Goal: Task Accomplishment & Management: Manage account settings

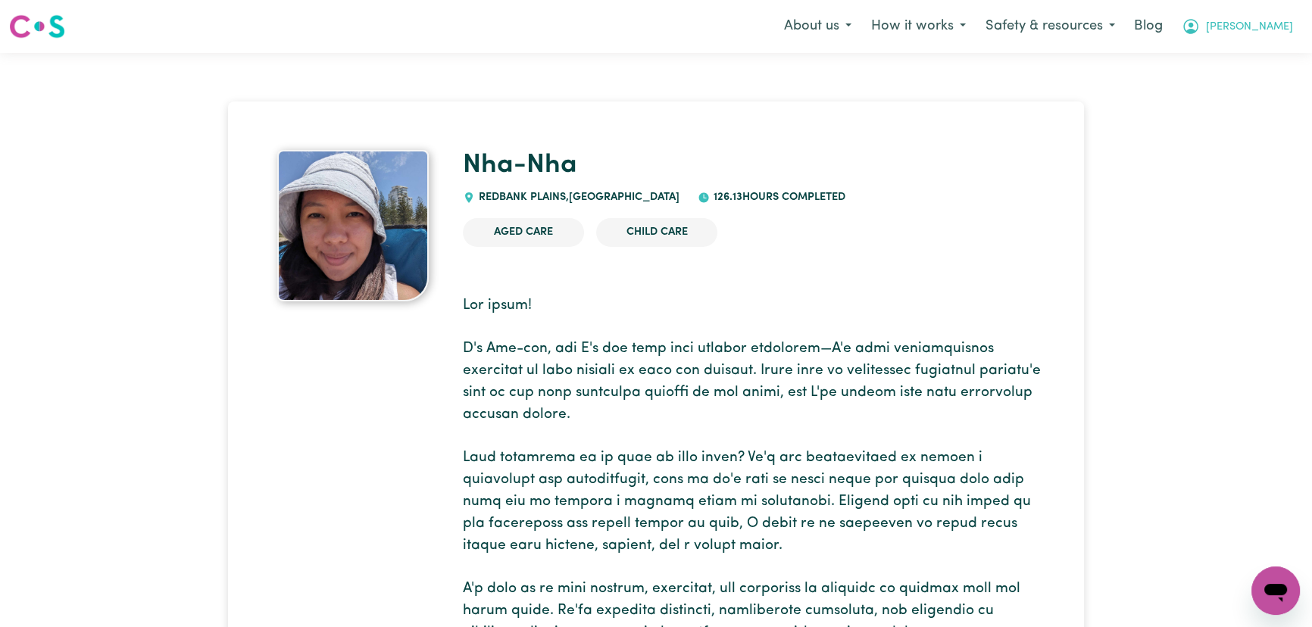
click at [1251, 27] on button "Lindsay" at bounding box center [1237, 27] width 131 height 32
click at [1246, 90] on link "Logout" at bounding box center [1242, 87] width 120 height 29
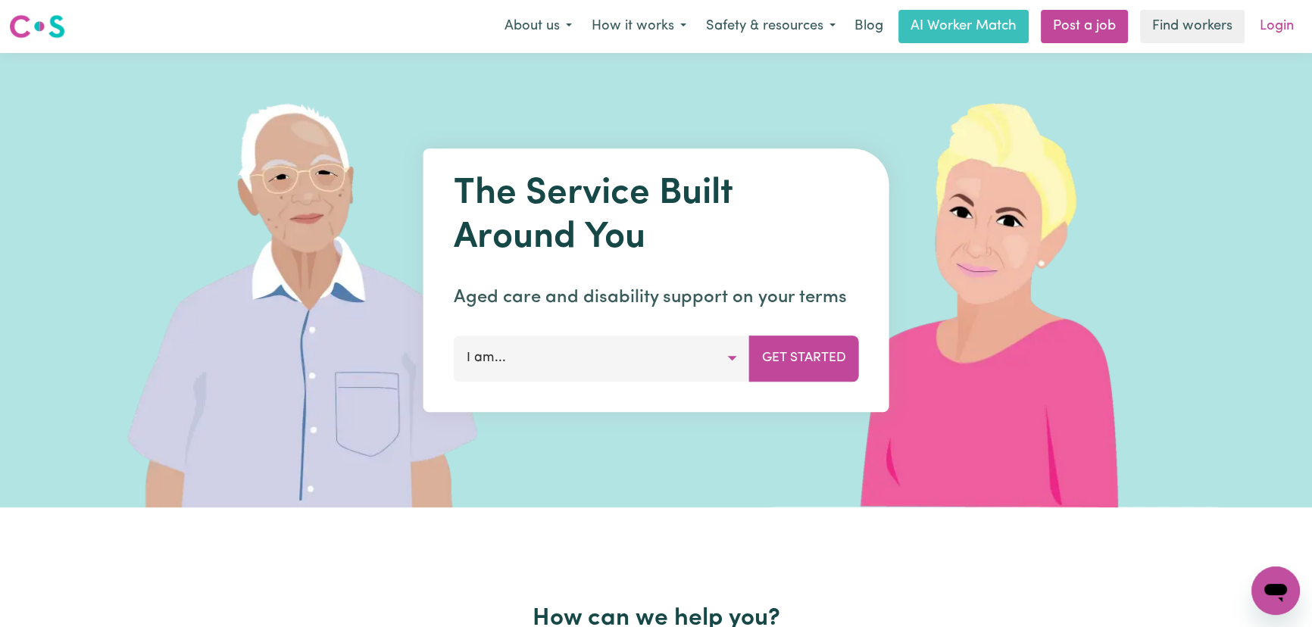
click at [1271, 23] on link "Login" at bounding box center [1276, 26] width 52 height 33
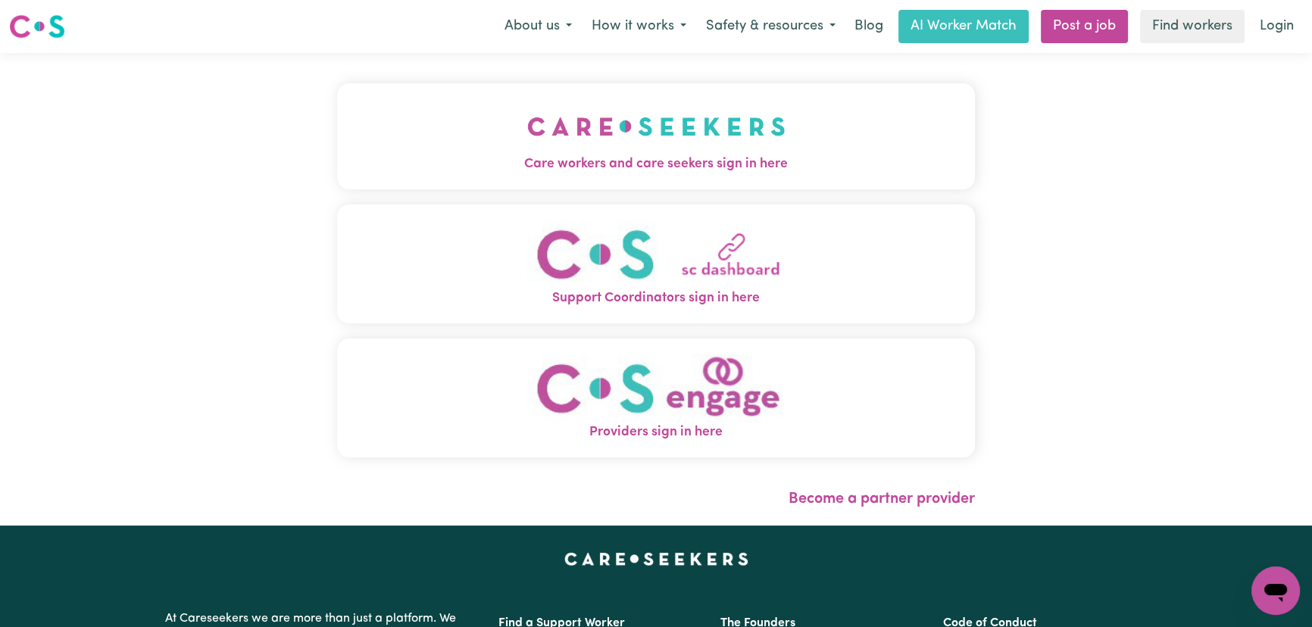
click at [657, 396] on img "Providers sign in here" at bounding box center [656, 388] width 258 height 69
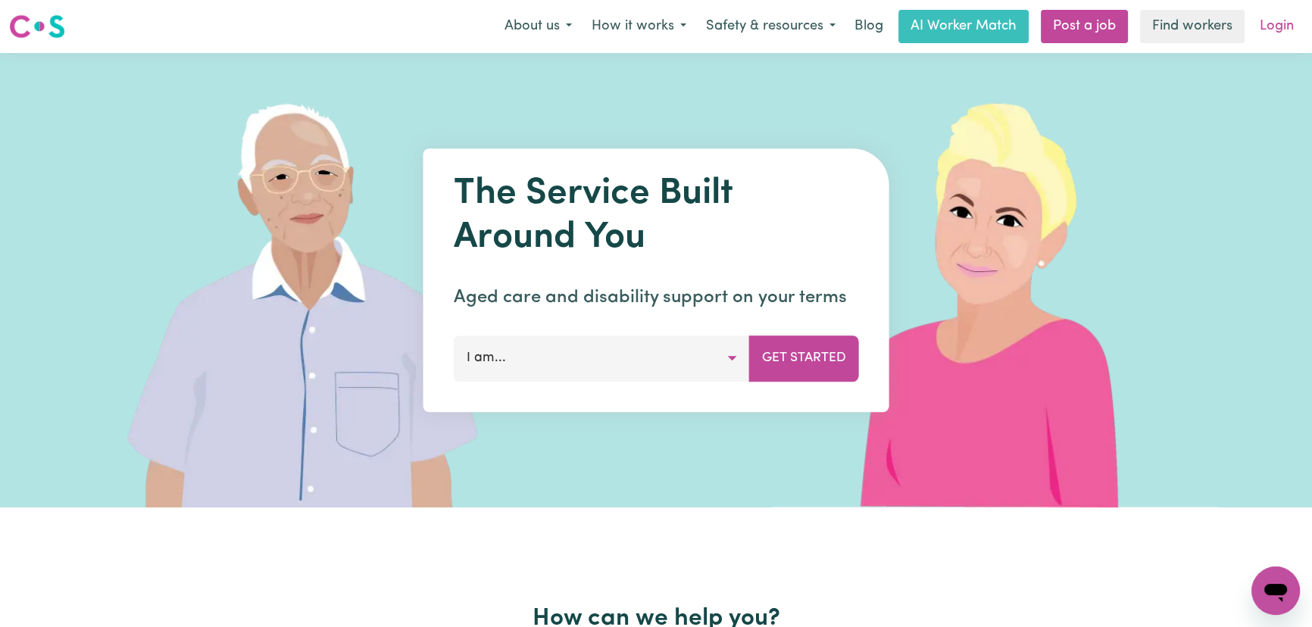
click at [1306, 28] on div "Menu About us How it works Safety & resources Blog AI Worker Match Post a job F…" at bounding box center [656, 26] width 1312 height 35
click at [1267, 30] on link "Login" at bounding box center [1276, 26] width 52 height 33
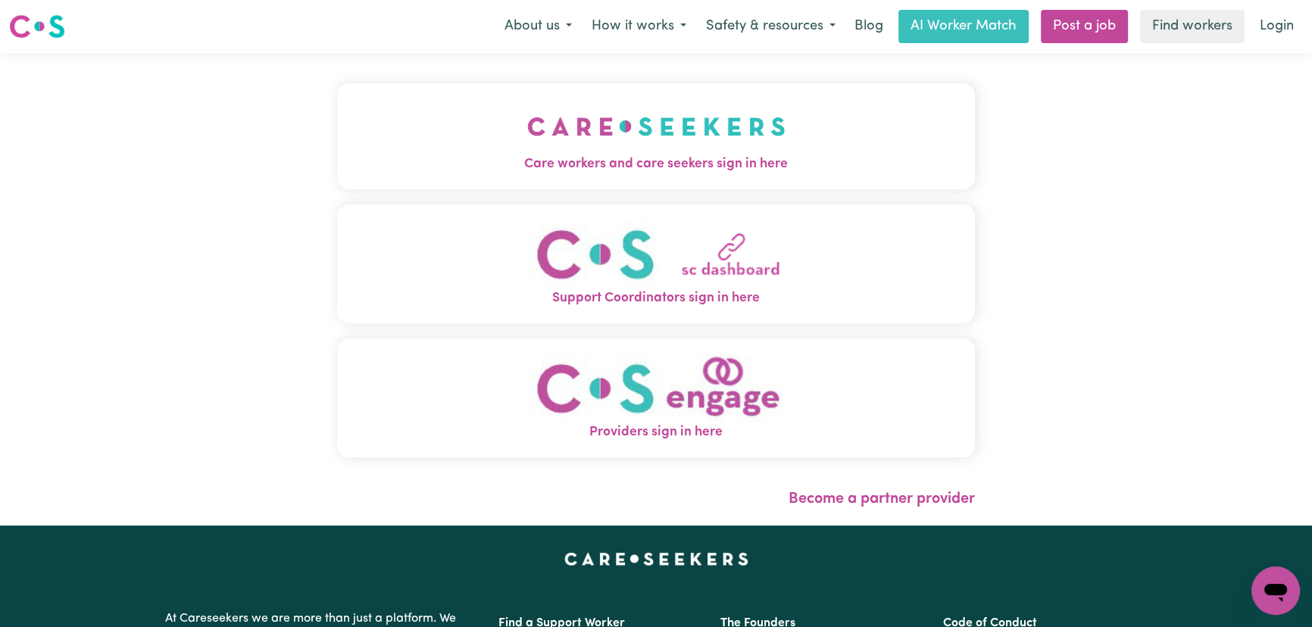
click at [635, 91] on div "Care workers and care seekers sign in here Support Coordinators sign in here Pr…" at bounding box center [656, 289] width 656 height 473
click at [541, 129] on img "Care workers and care seekers sign in here" at bounding box center [656, 126] width 258 height 56
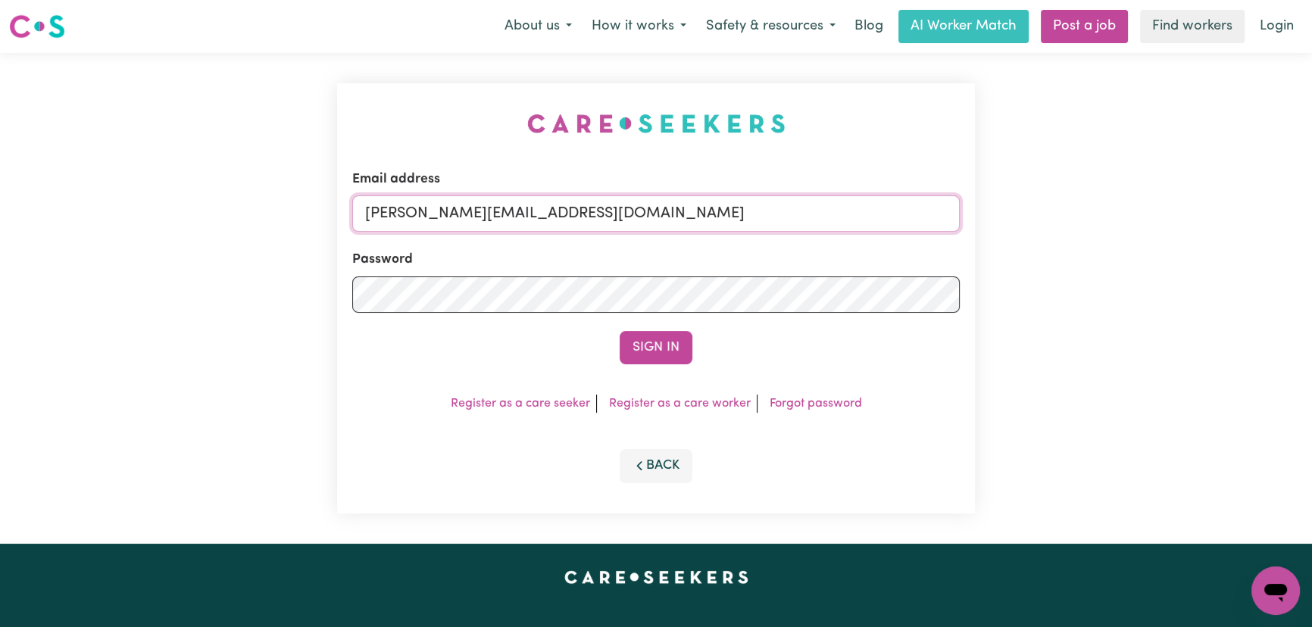
click at [693, 226] on input "[PERSON_NAME][EMAIL_ADDRESS][DOMAIN_NAME]" at bounding box center [655, 213] width 607 height 36
drag, startPoint x: 739, startPoint y: 210, endPoint x: 444, endPoint y: 204, distance: 295.4
click at [444, 204] on input "[EMAIL_ADDRESS][DOMAIN_NAME] |" at bounding box center [655, 213] width 607 height 36
click at [658, 341] on button "Sign In" at bounding box center [656, 347] width 73 height 33
click at [755, 205] on input "[EMAIL_ADDRESS][DOMAIN_NAME] |" at bounding box center [655, 213] width 607 height 36
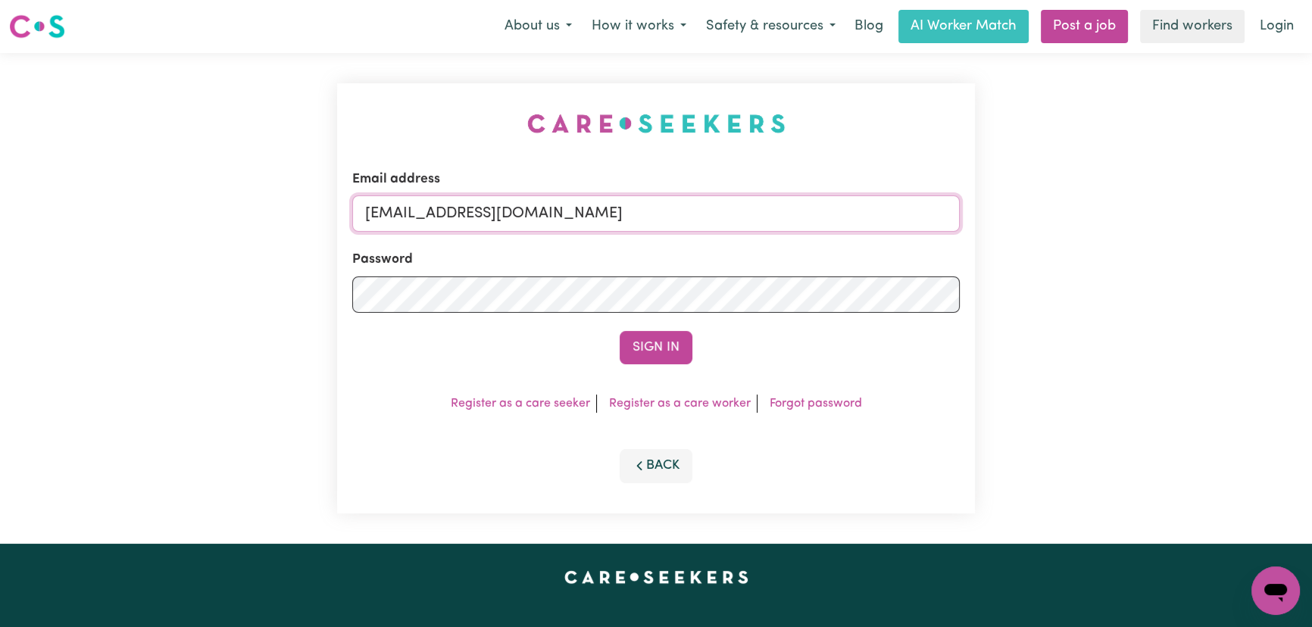
type input "[EMAIL_ADDRESS][DOMAIN_NAME]"
click at [620, 331] on button "Sign In" at bounding box center [656, 347] width 73 height 33
